Goal: Transaction & Acquisition: Purchase product/service

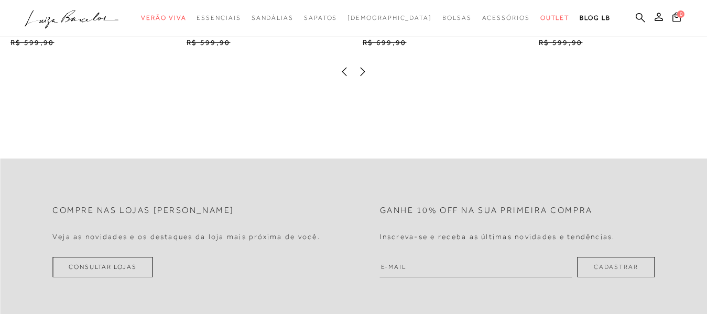
scroll to position [838, 0]
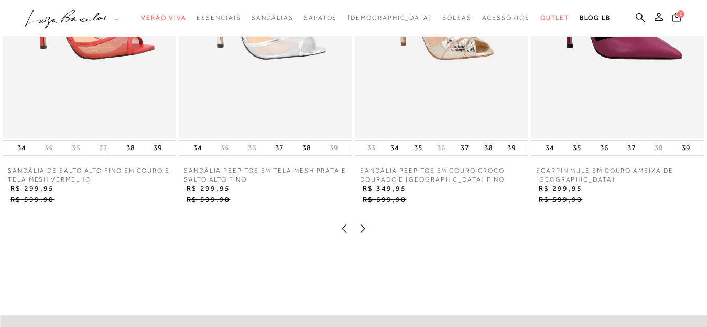
click at [361, 233] on icon at bounding box center [362, 229] width 5 height 8
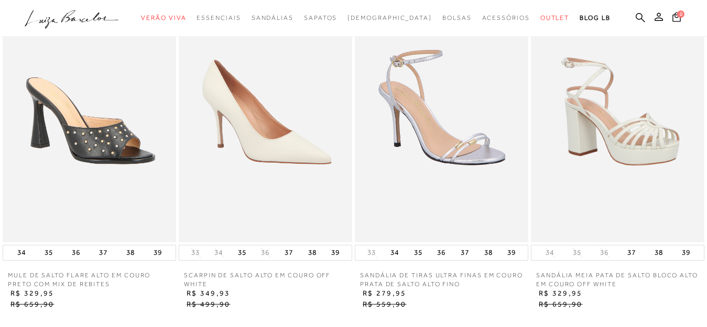
scroll to position [786, 0]
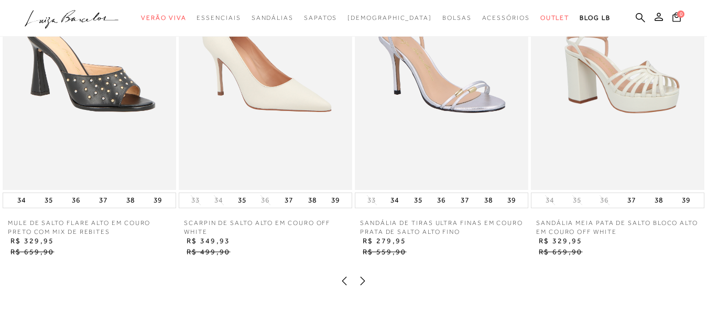
click at [363, 279] on icon at bounding box center [362, 281] width 10 height 10
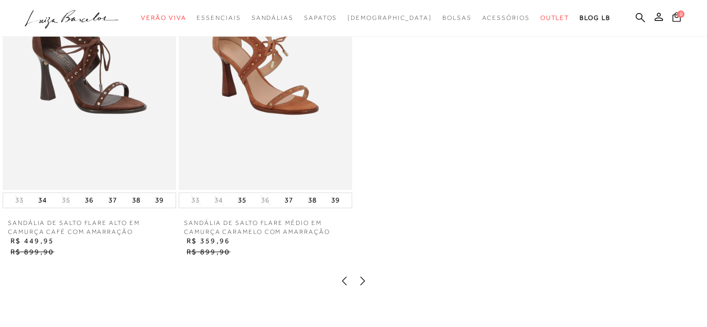
click at [341, 279] on icon at bounding box center [344, 281] width 10 height 10
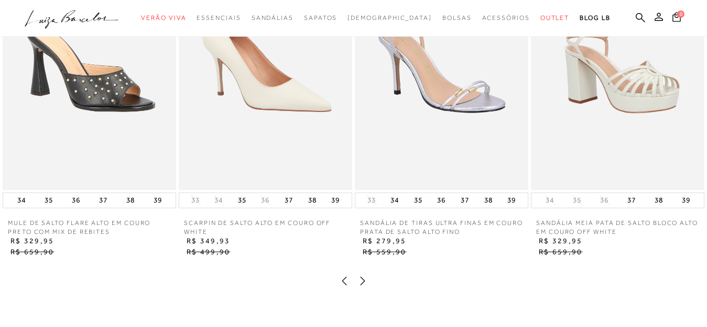
click at [341, 279] on icon at bounding box center [344, 281] width 10 height 10
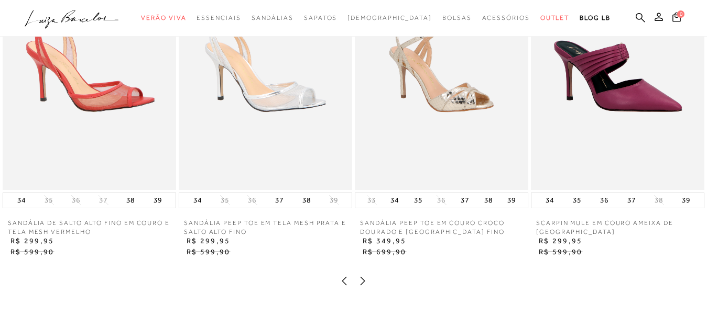
click at [341, 279] on icon at bounding box center [344, 281] width 10 height 10
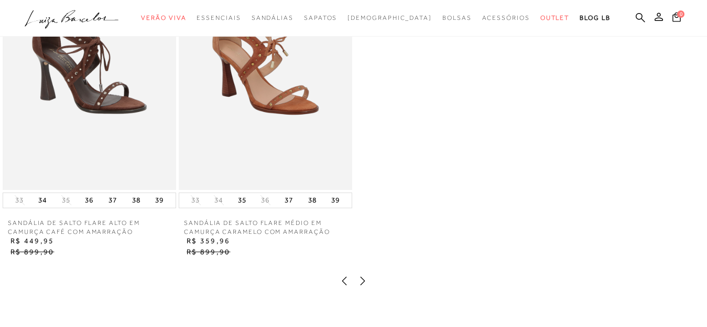
click at [341, 279] on icon at bounding box center [344, 281] width 10 height 10
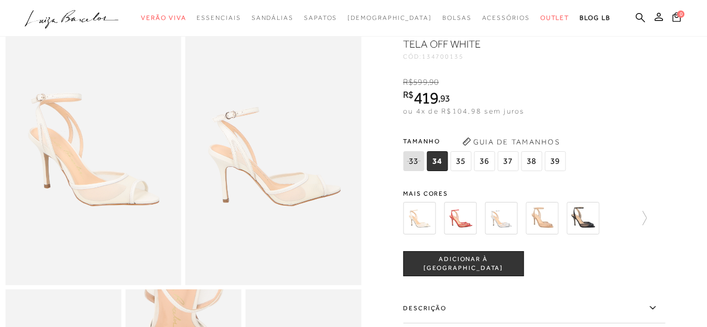
scroll to position [0, 0]
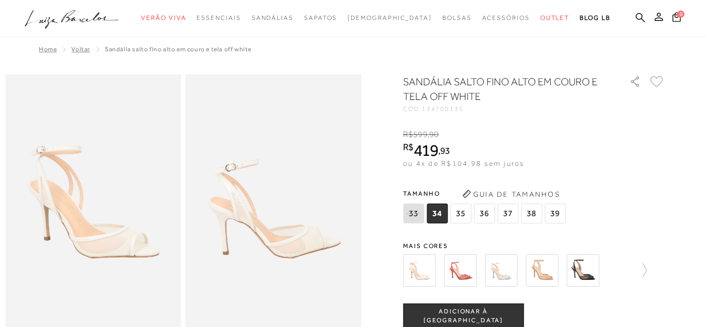
click at [480, 90] on h1 "SANDÁLIA SALTO FINO ALTO EM COURO E TELA OFF WHITE" at bounding box center [501, 88] width 196 height 29
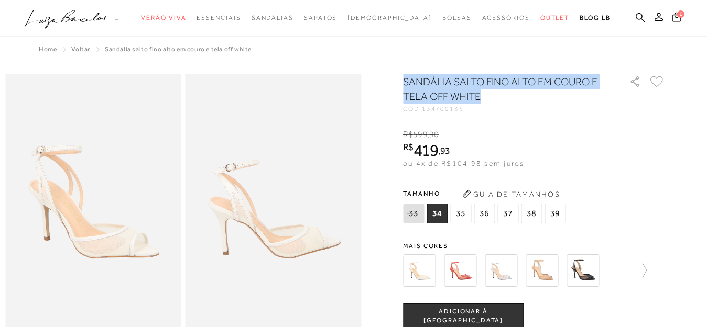
click at [480, 90] on h1 "SANDÁLIA SALTO FINO ALTO EM COURO E TELA OFF WHITE" at bounding box center [501, 88] width 196 height 29
copy div "SANDÁLIA SALTO FINO ALTO EM COURO E TELA OFF WHITE"
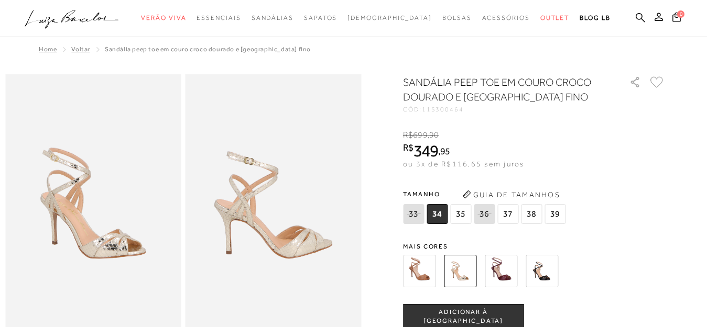
drag, startPoint x: 549, startPoint y: 263, endPoint x: 610, endPoint y: 217, distance: 76.7
click at [549, 263] on img at bounding box center [541, 271] width 32 height 32
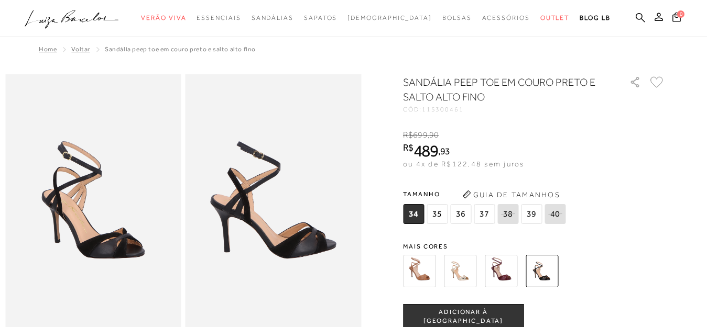
click at [509, 269] on img at bounding box center [500, 271] width 32 height 32
